Goal: Task Accomplishment & Management: Complete application form

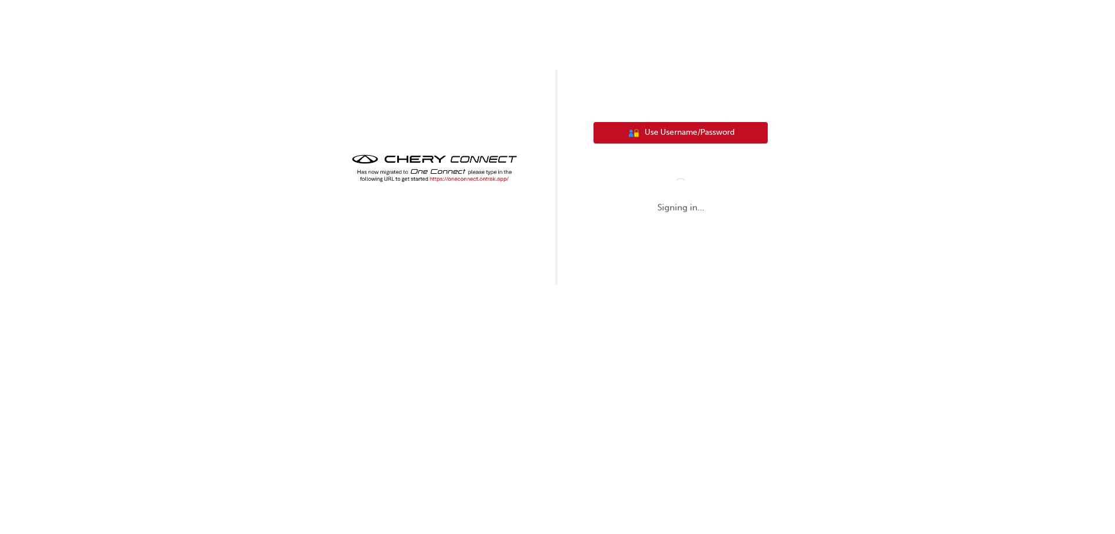
click at [646, 135] on span "Use Username/Password" at bounding box center [690, 132] width 90 height 13
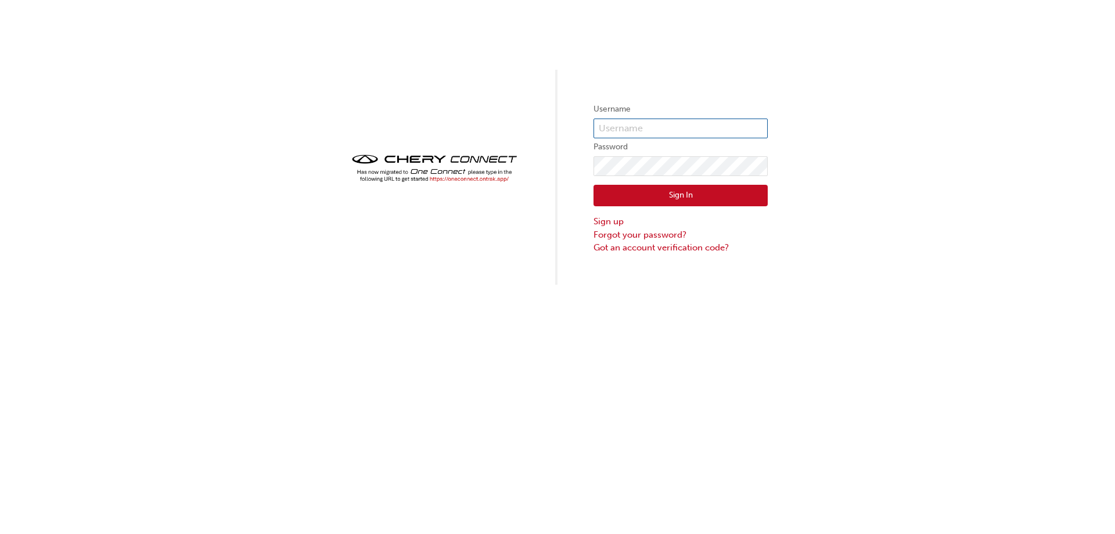
click at [656, 125] on input "text" at bounding box center [681, 128] width 174 height 20
click at [657, 125] on input "text" at bounding box center [681, 128] width 174 height 20
type input "c"
type input "CHAU1291"
click at [658, 185] on button "Sign In" at bounding box center [681, 196] width 174 height 22
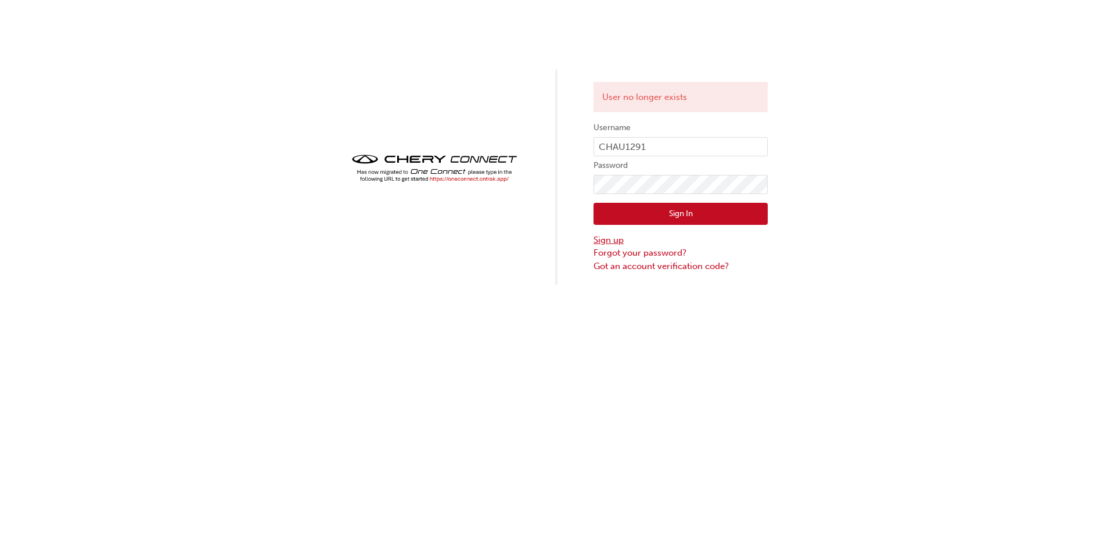
click at [629, 242] on link "Sign up" at bounding box center [681, 239] width 174 height 13
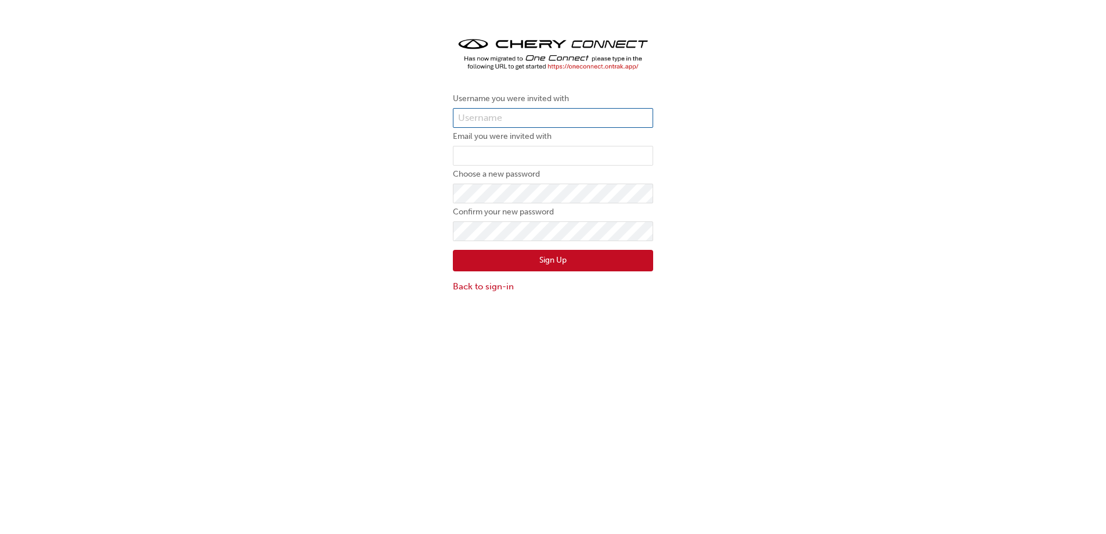
click at [537, 112] on input "text" at bounding box center [553, 118] width 200 height 20
type input "CHAU1291"
click at [551, 155] on input "email" at bounding box center [553, 156] width 200 height 20
click at [549, 156] on input "email" at bounding box center [553, 156] width 200 height 20
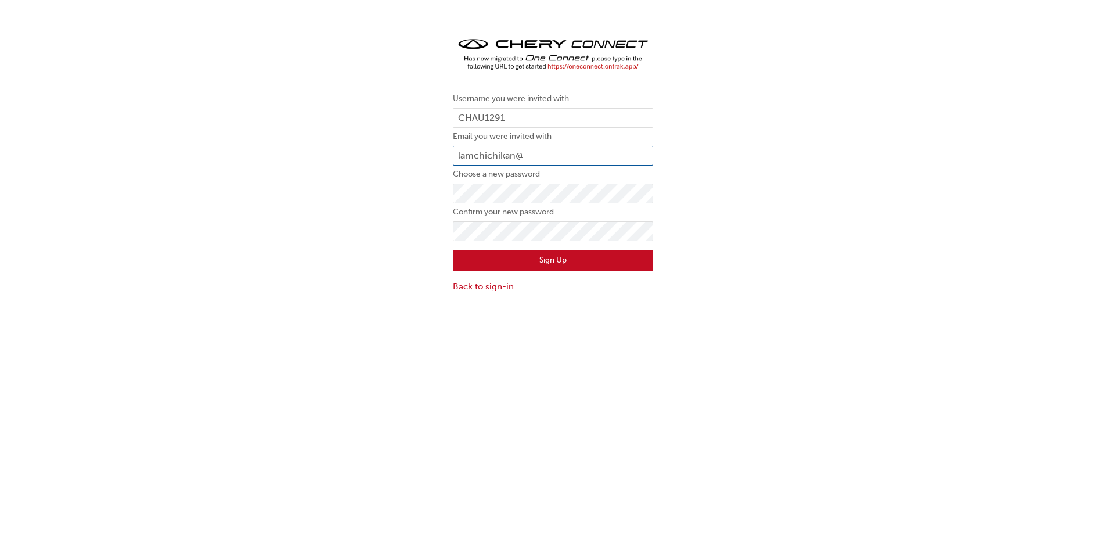
type input "lamchichikan"
